Goal: Navigation & Orientation: Find specific page/section

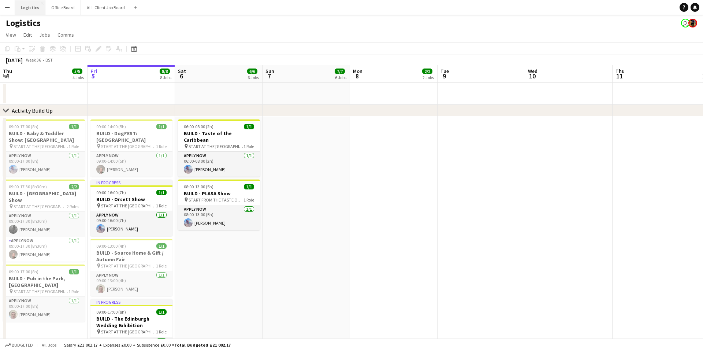
click at [28, 5] on button "Logistics Close" at bounding box center [30, 7] width 30 height 14
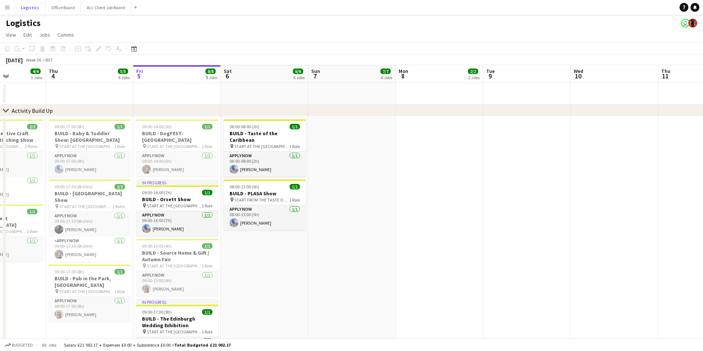
scroll to position [0, 217]
click at [66, 8] on button "Office Board Close" at bounding box center [63, 7] width 36 height 14
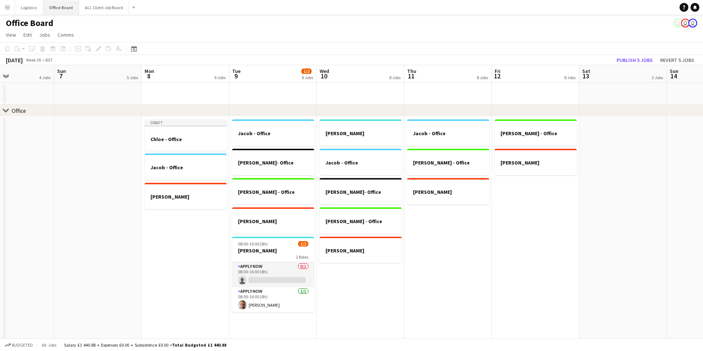
click at [63, 10] on button "Office Board Close" at bounding box center [61, 7] width 36 height 14
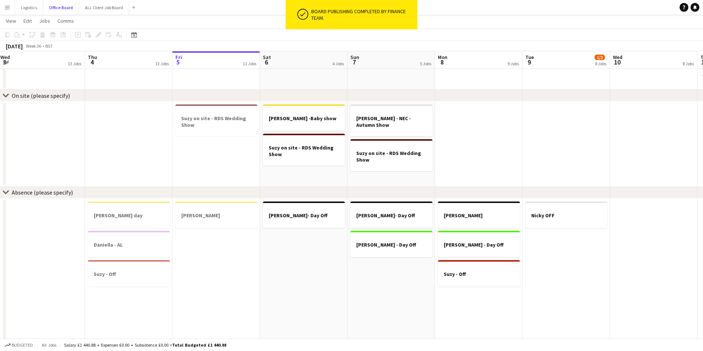
scroll to position [0, 277]
